Goal: Transaction & Acquisition: Book appointment/travel/reservation

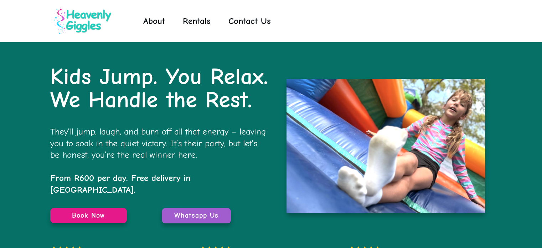
click at [199, 15] on span "Rentals" at bounding box center [197, 21] width 28 height 18
click at [233, 94] on p "Kids Jump. You Relax. We Handle the Rest." at bounding box center [159, 91] width 218 height 53
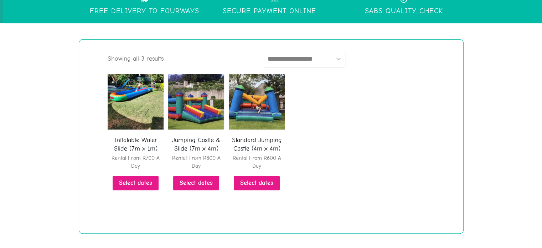
scroll to position [200, 0]
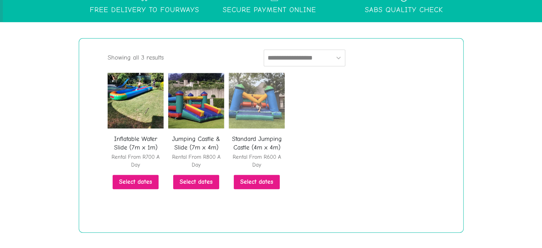
click at [269, 106] on img at bounding box center [257, 101] width 56 height 56
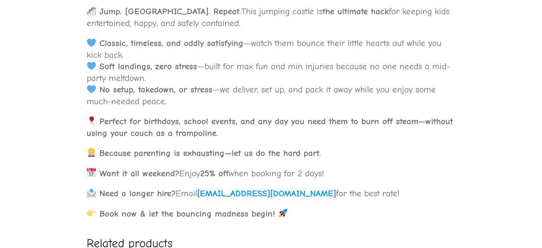
scroll to position [866, 0]
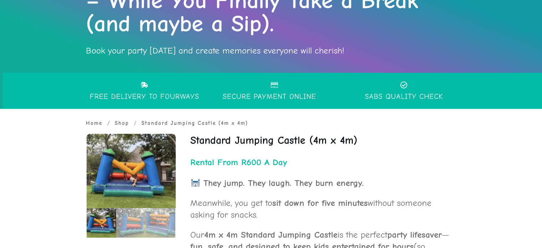
scroll to position [115, 0]
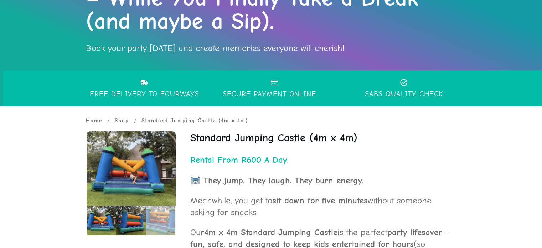
click at [137, 214] on img at bounding box center [131, 220] width 30 height 30
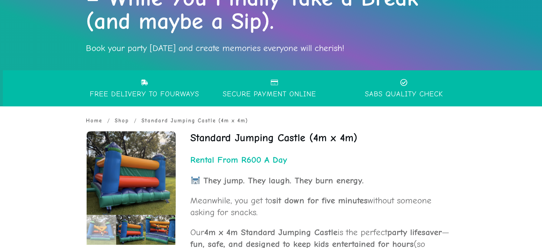
click at [161, 221] on img at bounding box center [161, 229] width 30 height 30
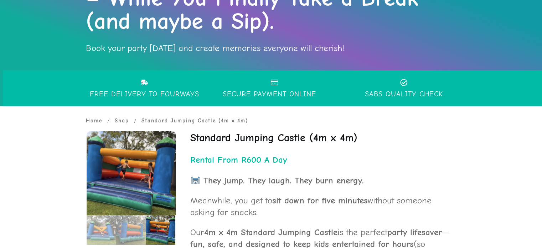
click at [274, 212] on p "Meanwhile, you get to sit down for five minutes without someone asking for snac…" at bounding box center [322, 211] width 265 height 32
